Goal: Information Seeking & Learning: Learn about a topic

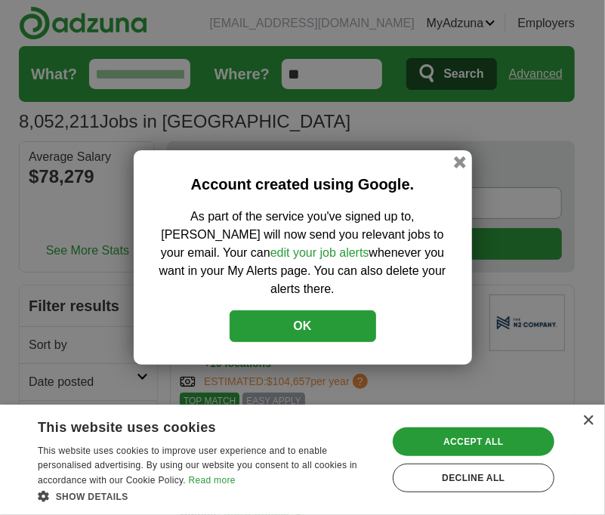
click at [343, 323] on button "OK" at bounding box center [302, 326] width 146 height 32
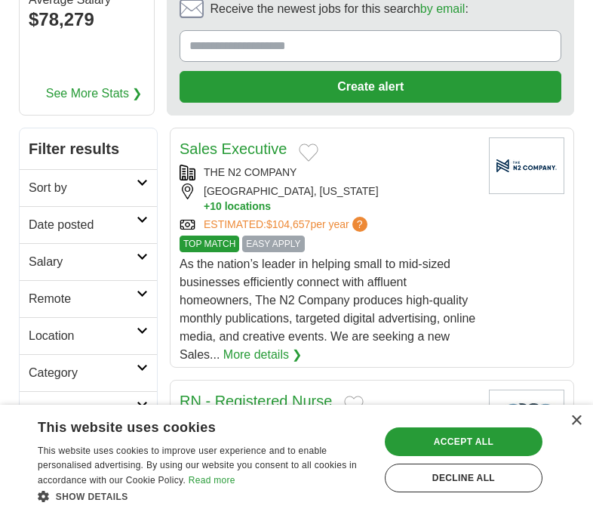
scroll to position [160, 0]
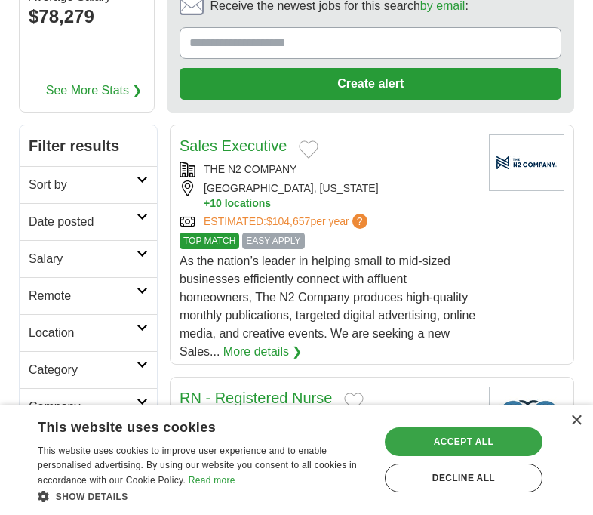
click at [466, 444] on div "Accept all" at bounding box center [464, 441] width 158 height 29
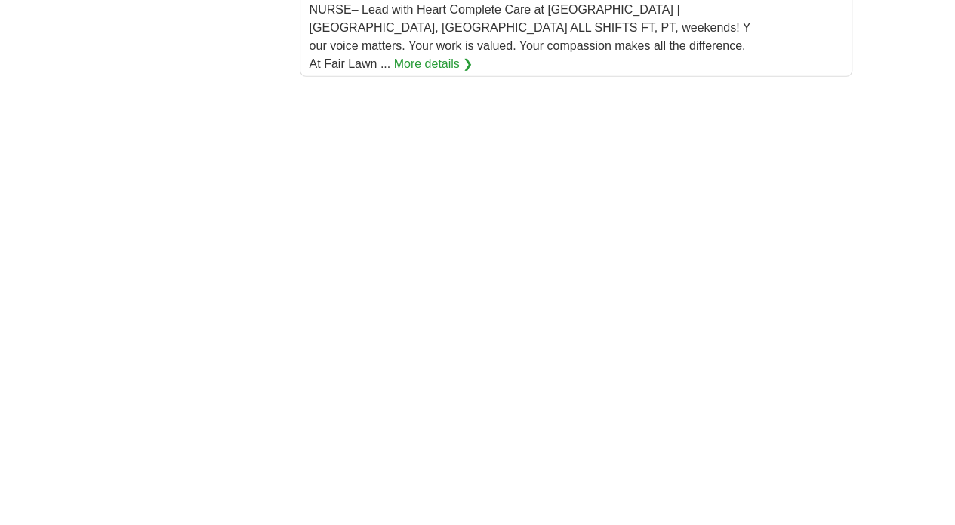
scroll to position [2246, 0]
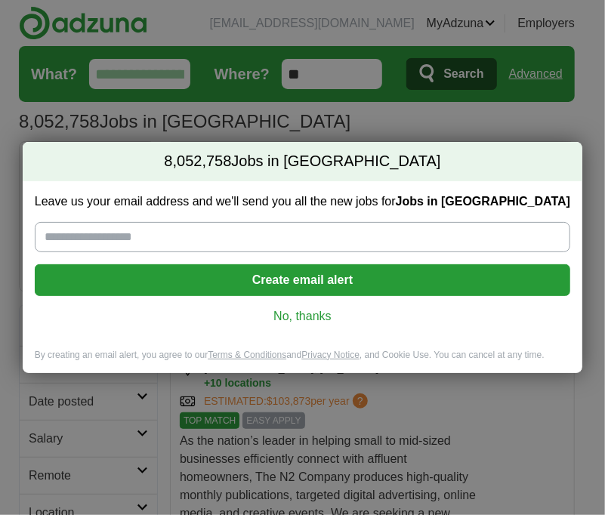
click at [302, 308] on link "No, thanks" at bounding box center [302, 316] width 511 height 17
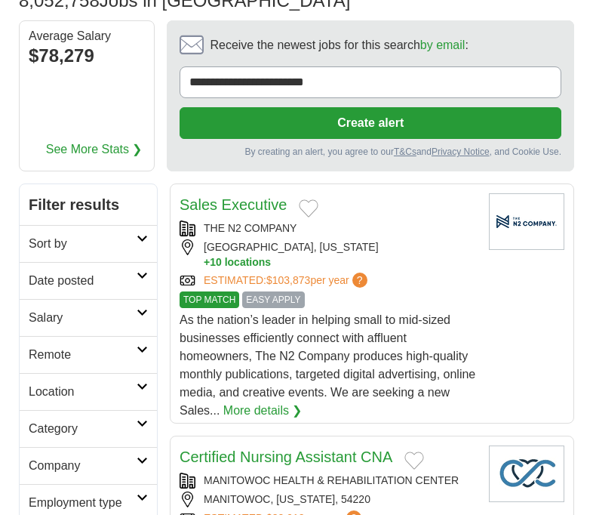
scroll to position [151, 0]
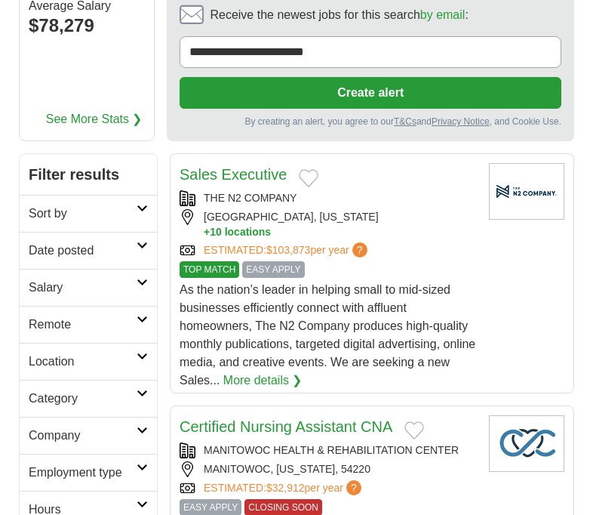
click at [139, 208] on icon at bounding box center [142, 209] width 11 height 8
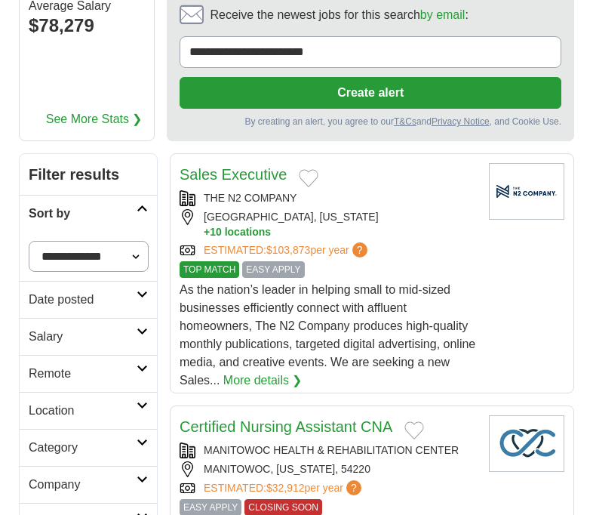
click at [130, 263] on select "**********" at bounding box center [89, 256] width 120 height 31
click at [128, 261] on select "**********" at bounding box center [89, 256] width 120 height 31
click at [134, 303] on h2 "Date posted" at bounding box center [83, 300] width 108 height 18
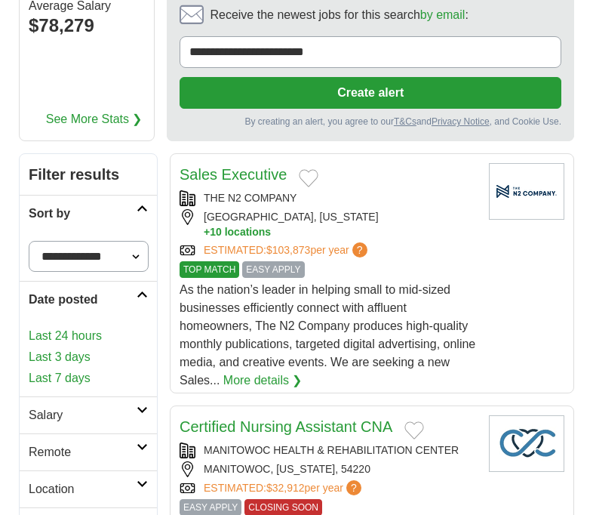
click at [133, 308] on link "Date posted" at bounding box center [88, 299] width 137 height 37
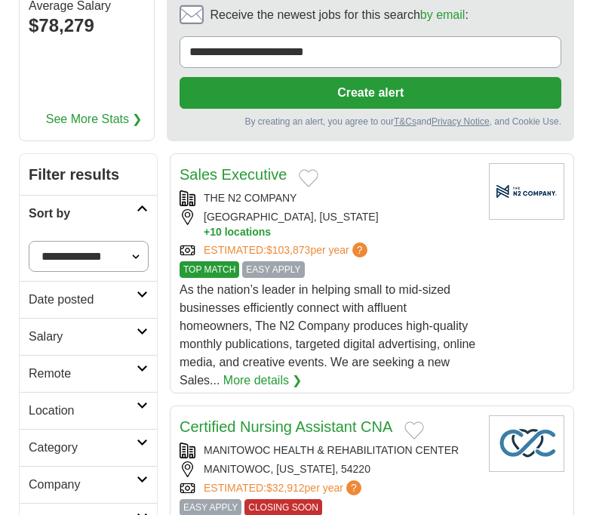
click at [134, 303] on h2 "Date posted" at bounding box center [83, 300] width 108 height 18
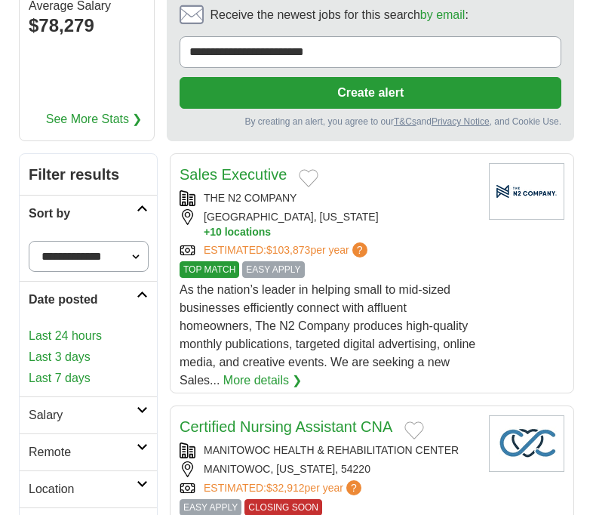
click at [83, 381] on link "Last 7 days" at bounding box center [88, 378] width 119 height 18
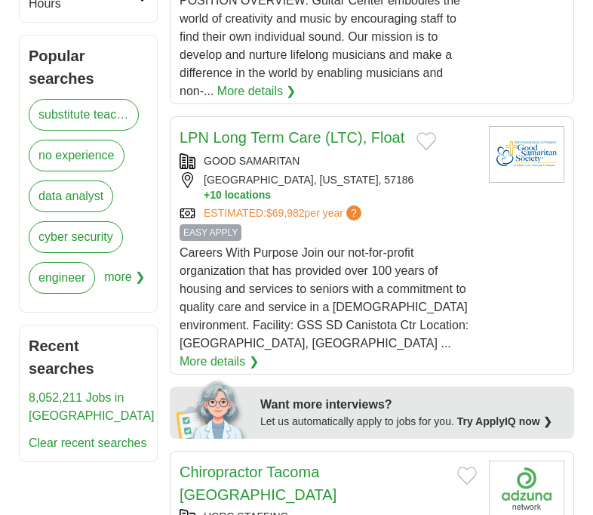
scroll to position [697, 0]
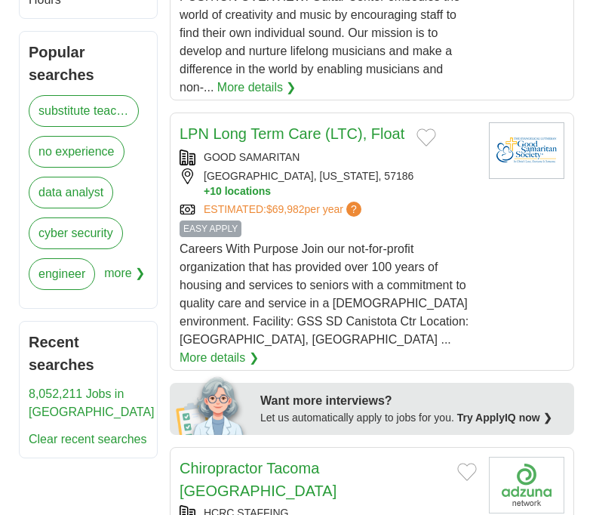
click at [76, 149] on link "no experience" at bounding box center [77, 152] width 96 height 32
